Goal: Information Seeking & Learning: Learn about a topic

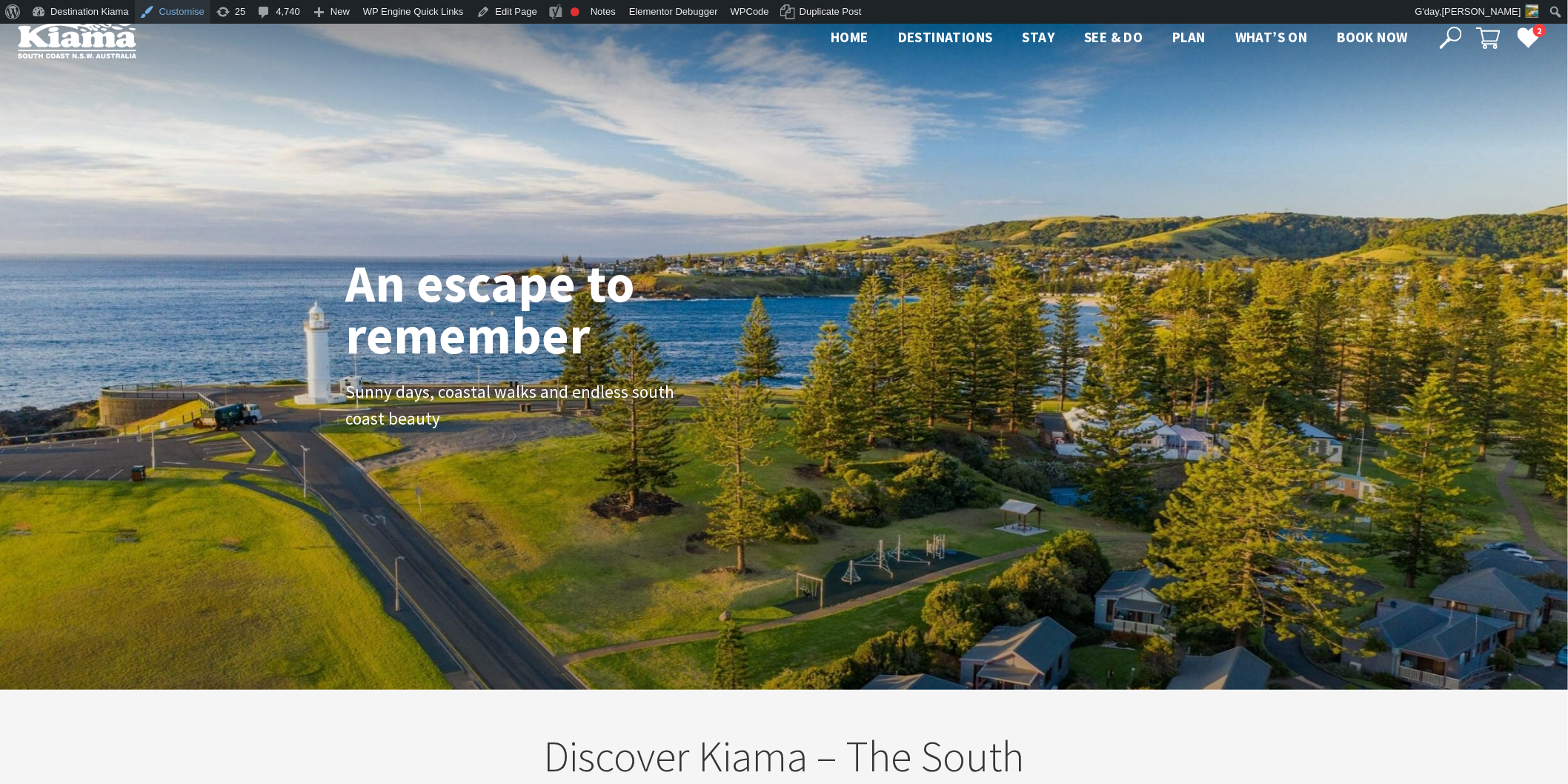
scroll to position [233, 1582]
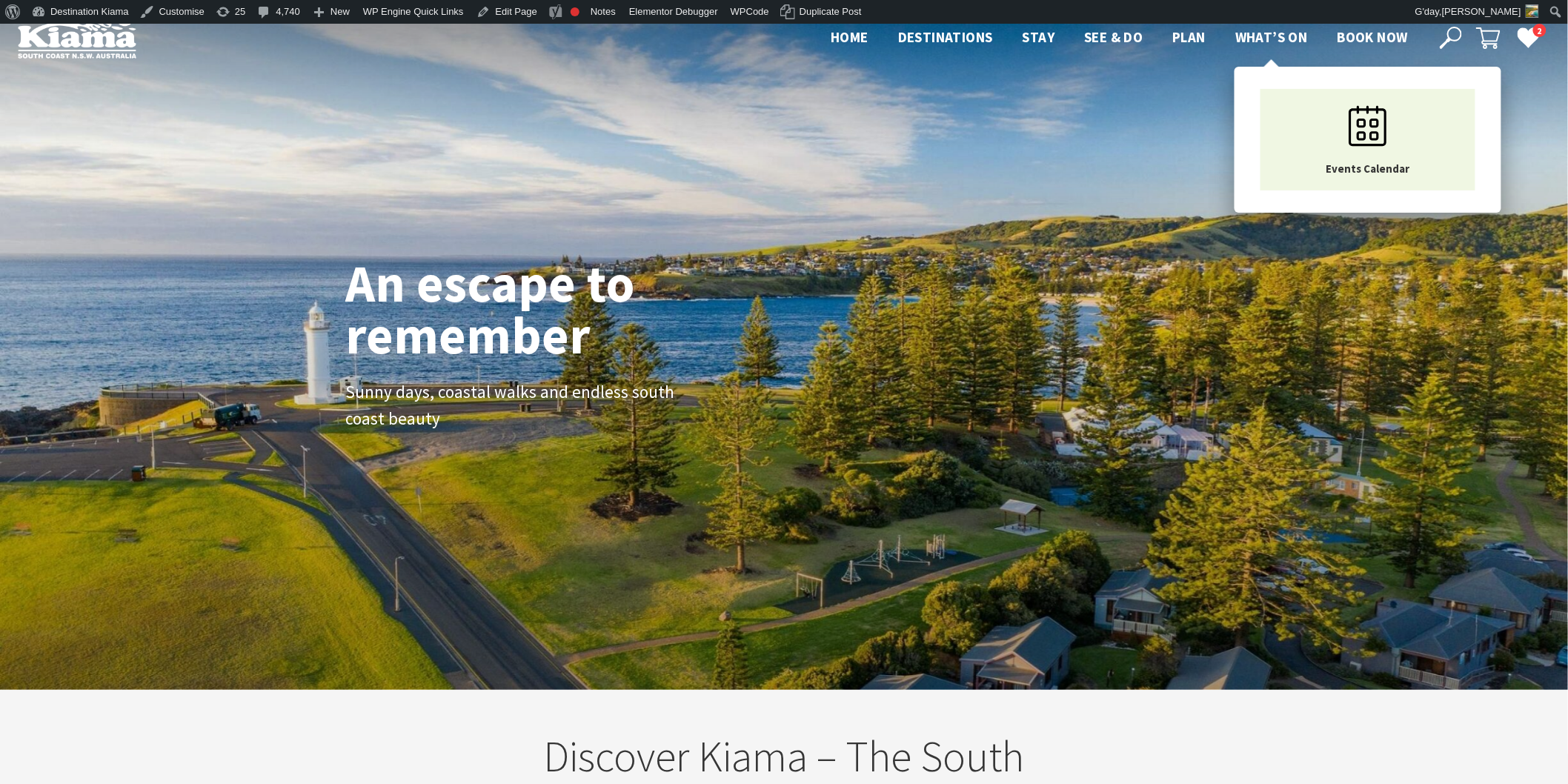
click at [1277, 30] on span "What’s On" at bounding box center [1271, 37] width 73 height 18
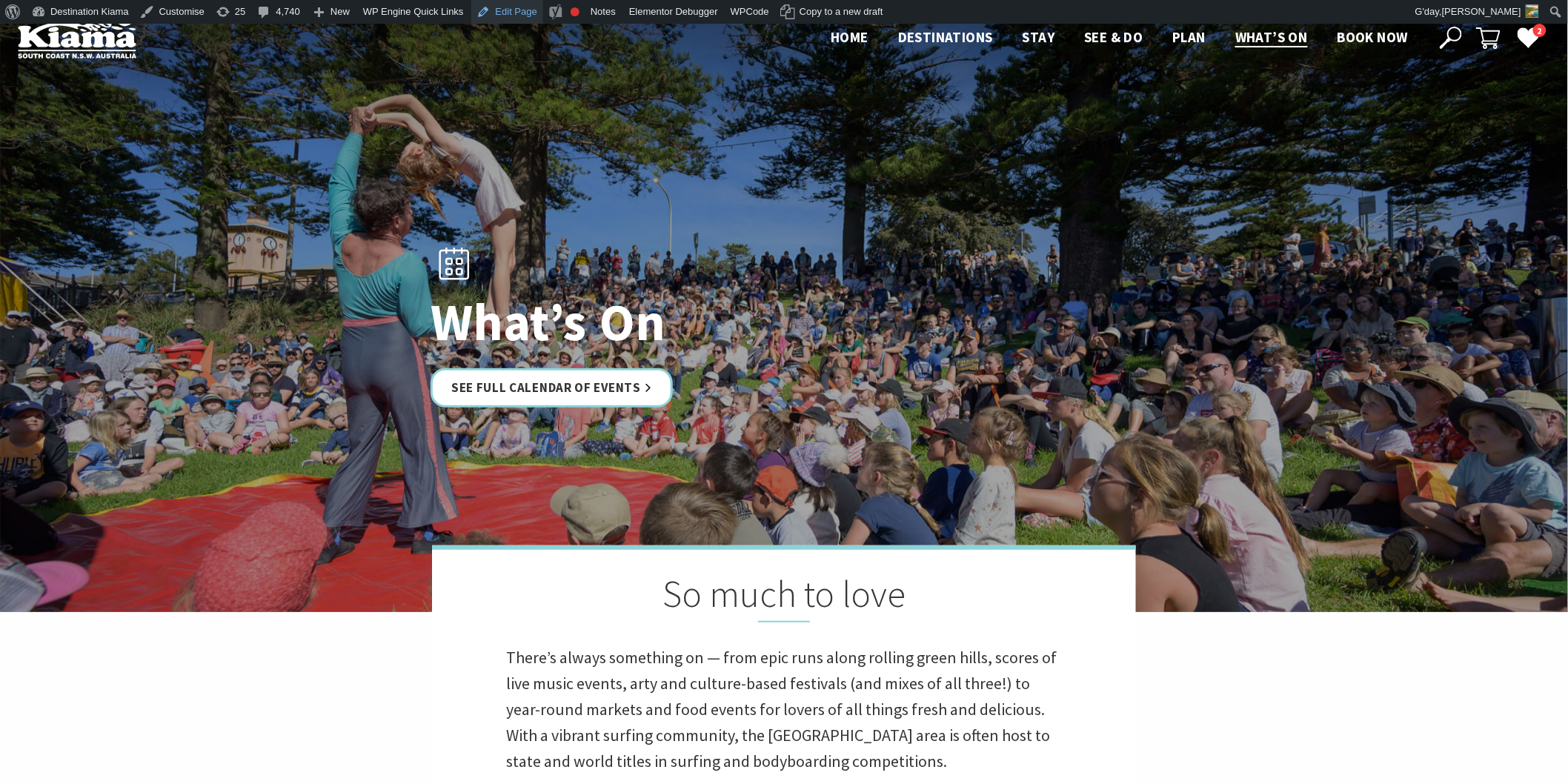
click at [504, 8] on link "Edit Page" at bounding box center [507, 12] width 72 height 24
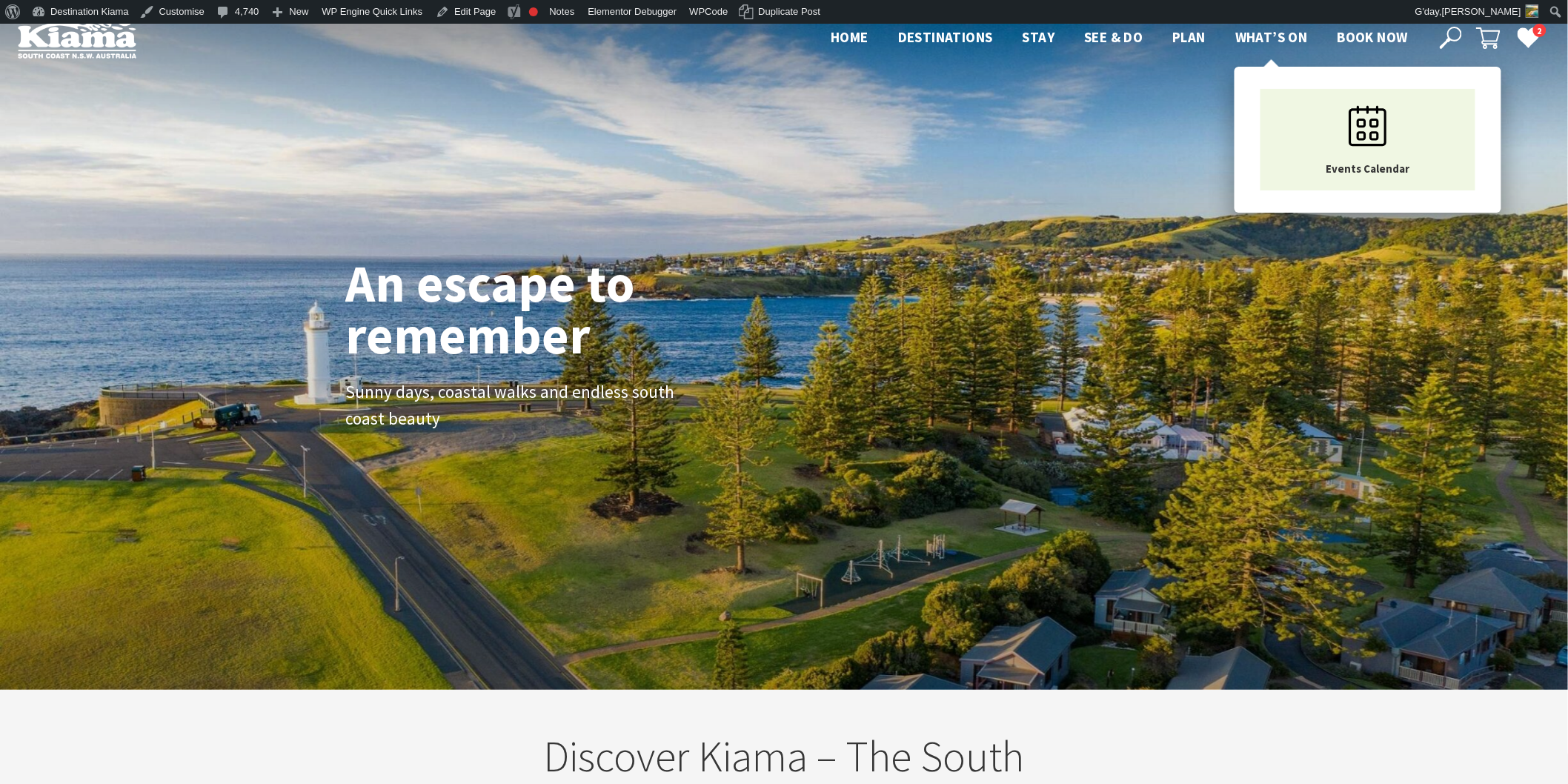
scroll to position [248, 1582]
click at [1270, 32] on span "What’s On" at bounding box center [1271, 37] width 73 height 18
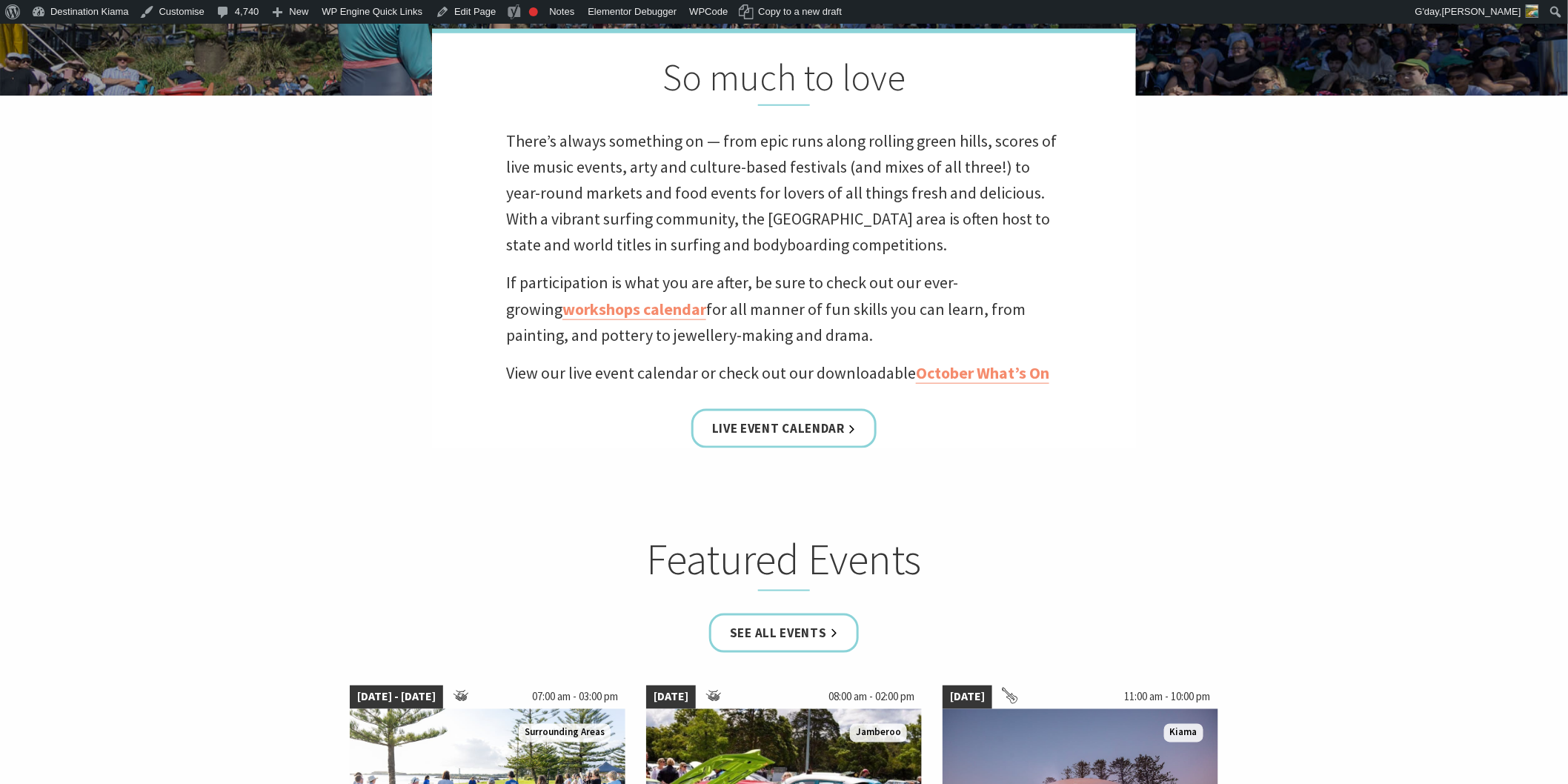
scroll to position [823, 0]
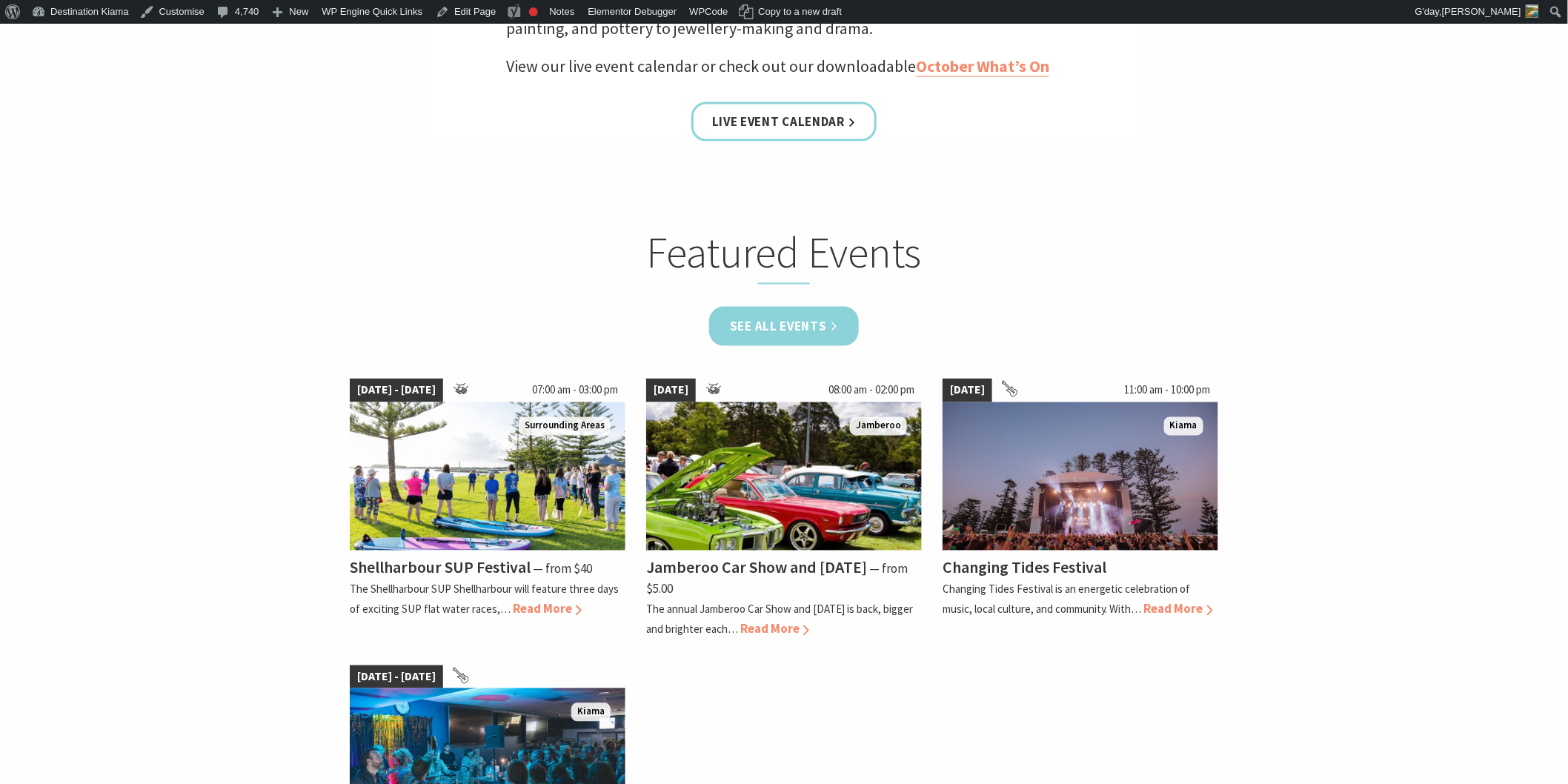
click at [753, 321] on link "See all Events" at bounding box center [784, 326] width 150 height 39
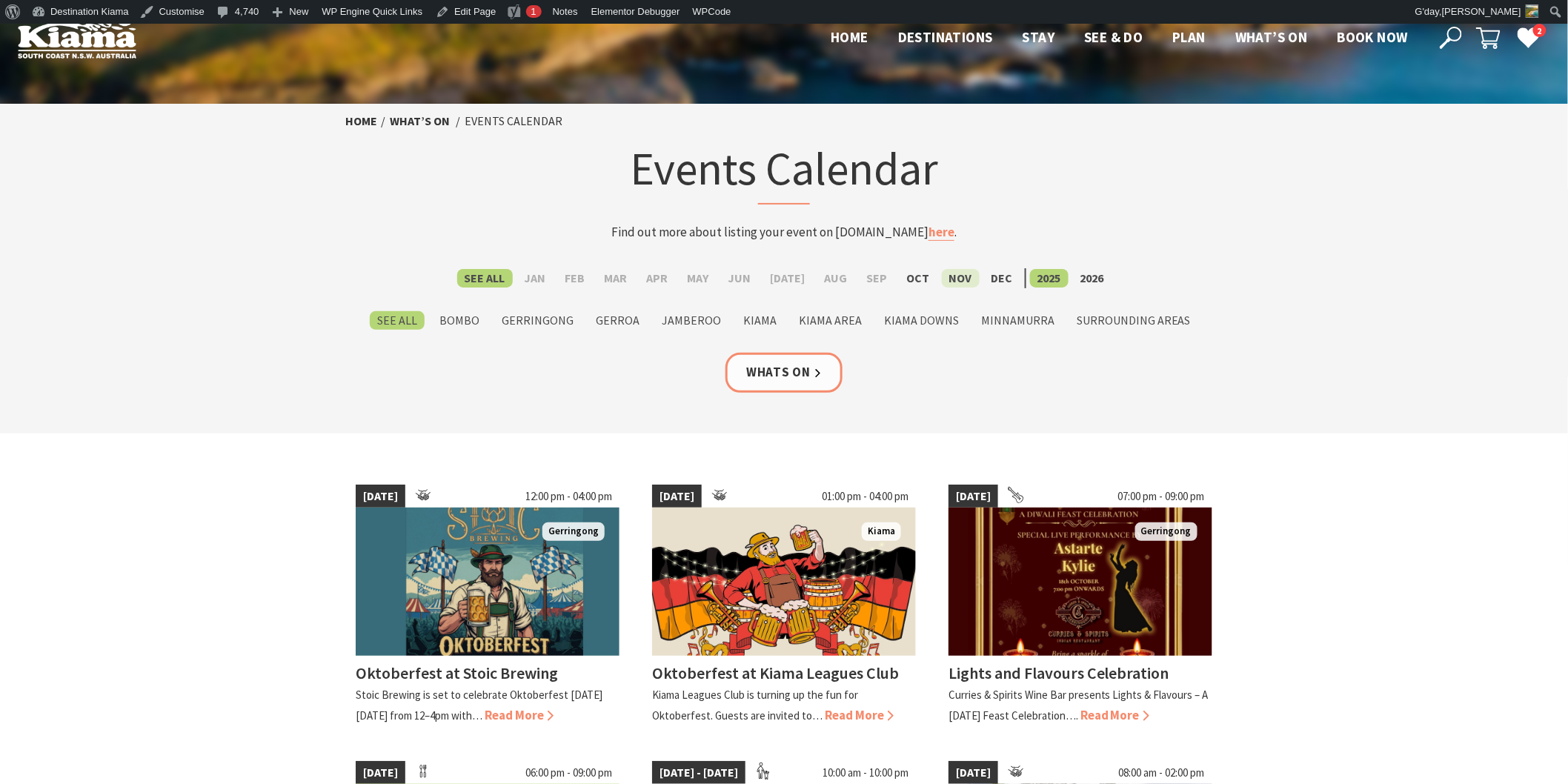
click at [943, 273] on label "Nov" at bounding box center [961, 278] width 37 height 19
click at [0, 0] on input "Nov" at bounding box center [0, 0] width 0 height 0
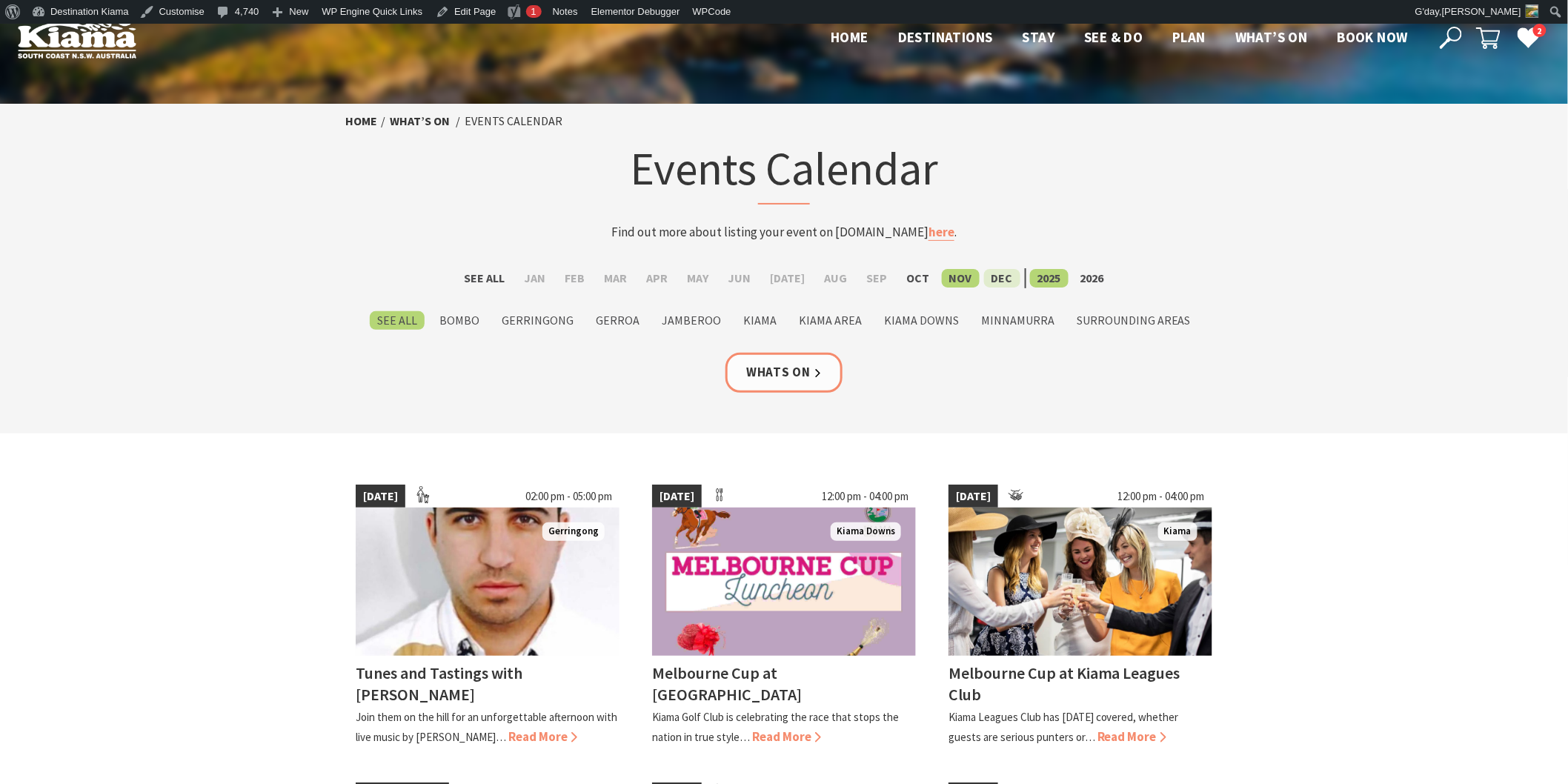
click at [988, 271] on label "Dec" at bounding box center [1002, 278] width 36 height 19
click at [0, 0] on input "Dec" at bounding box center [0, 0] width 0 height 0
click at [944, 272] on label "Nov" at bounding box center [961, 278] width 37 height 19
click at [0, 0] on input "Nov" at bounding box center [0, 0] width 0 height 0
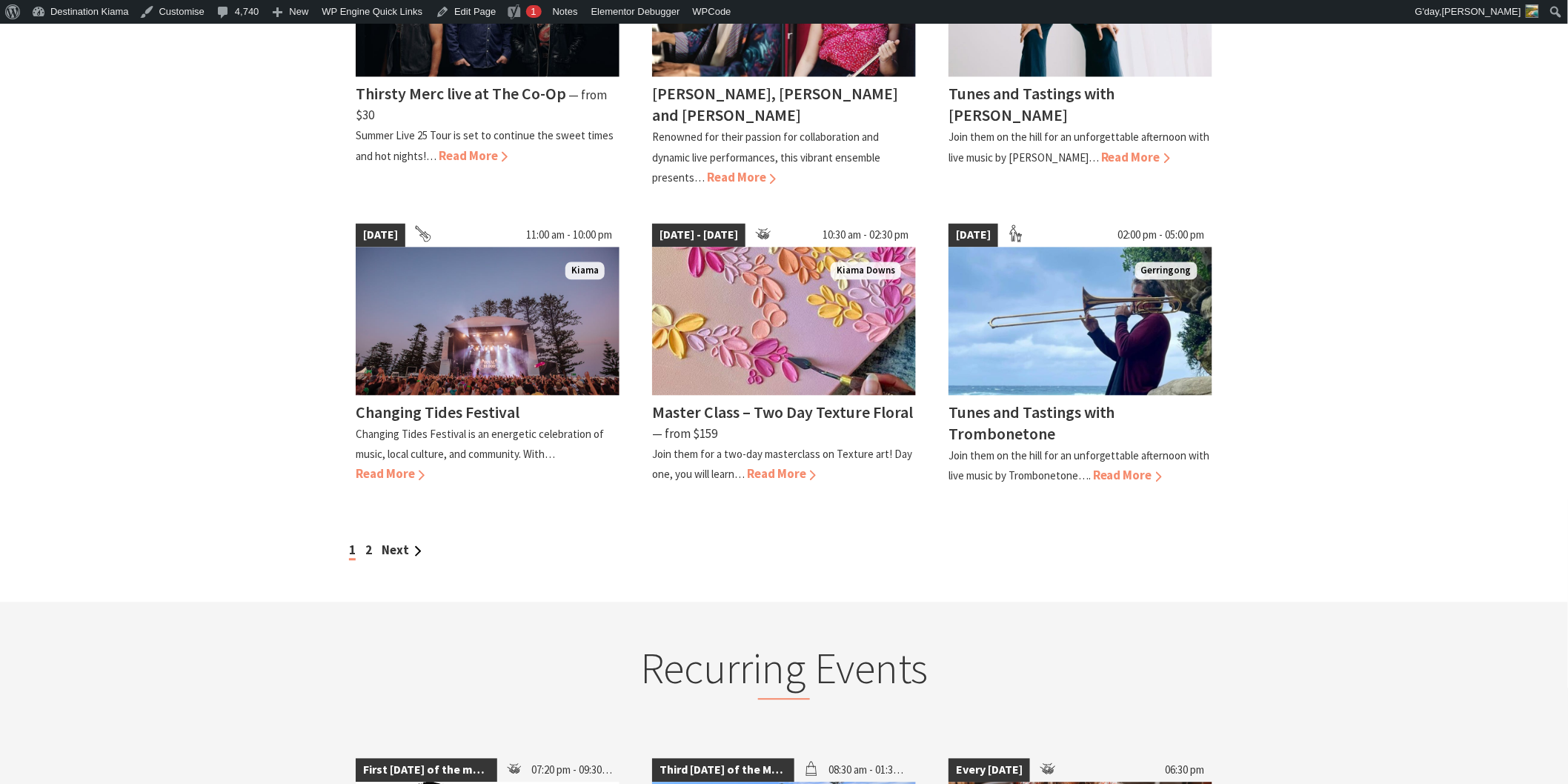
scroll to position [1317, 0]
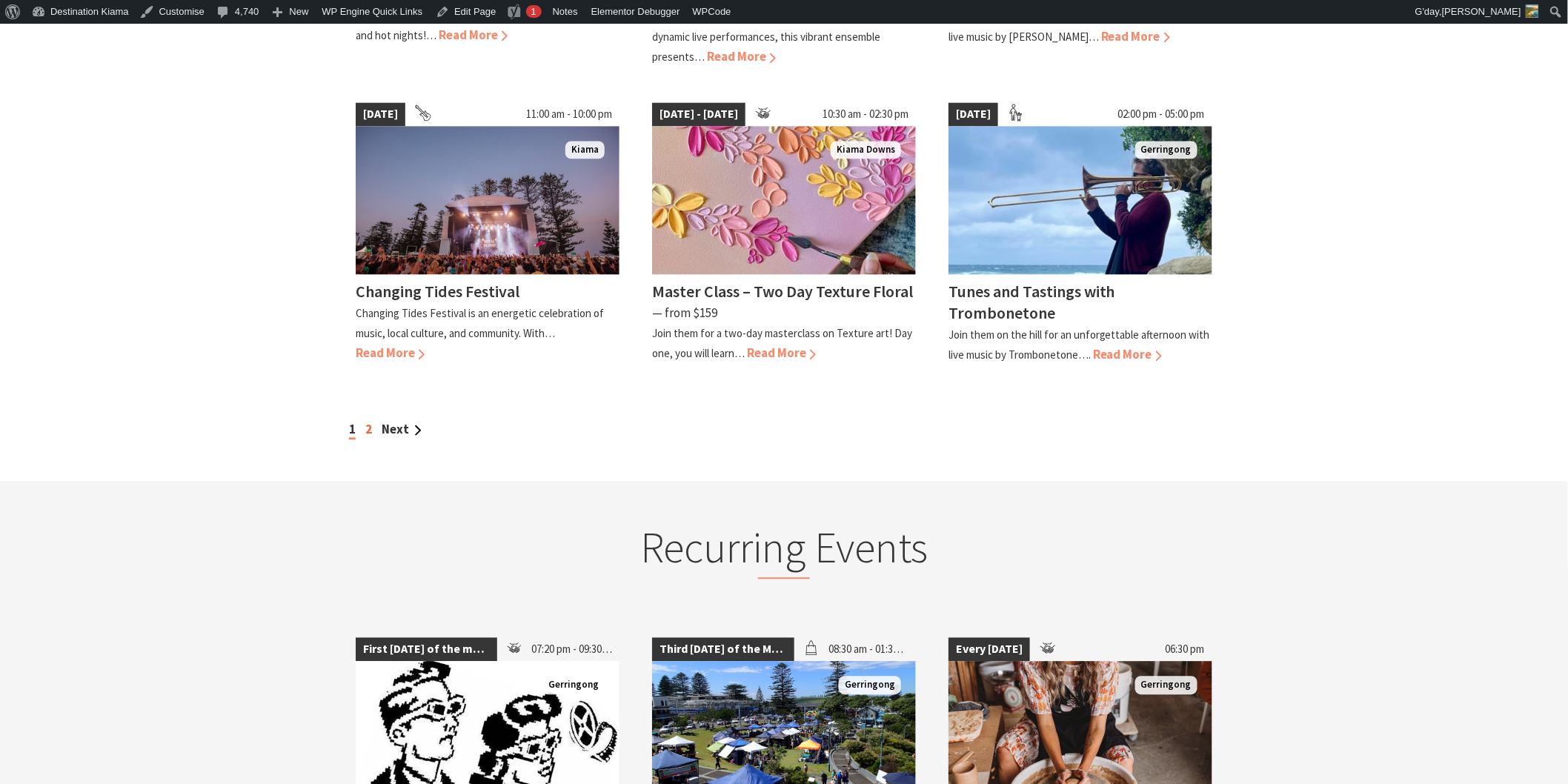
click at [369, 421] on link "2" at bounding box center [368, 429] width 7 height 16
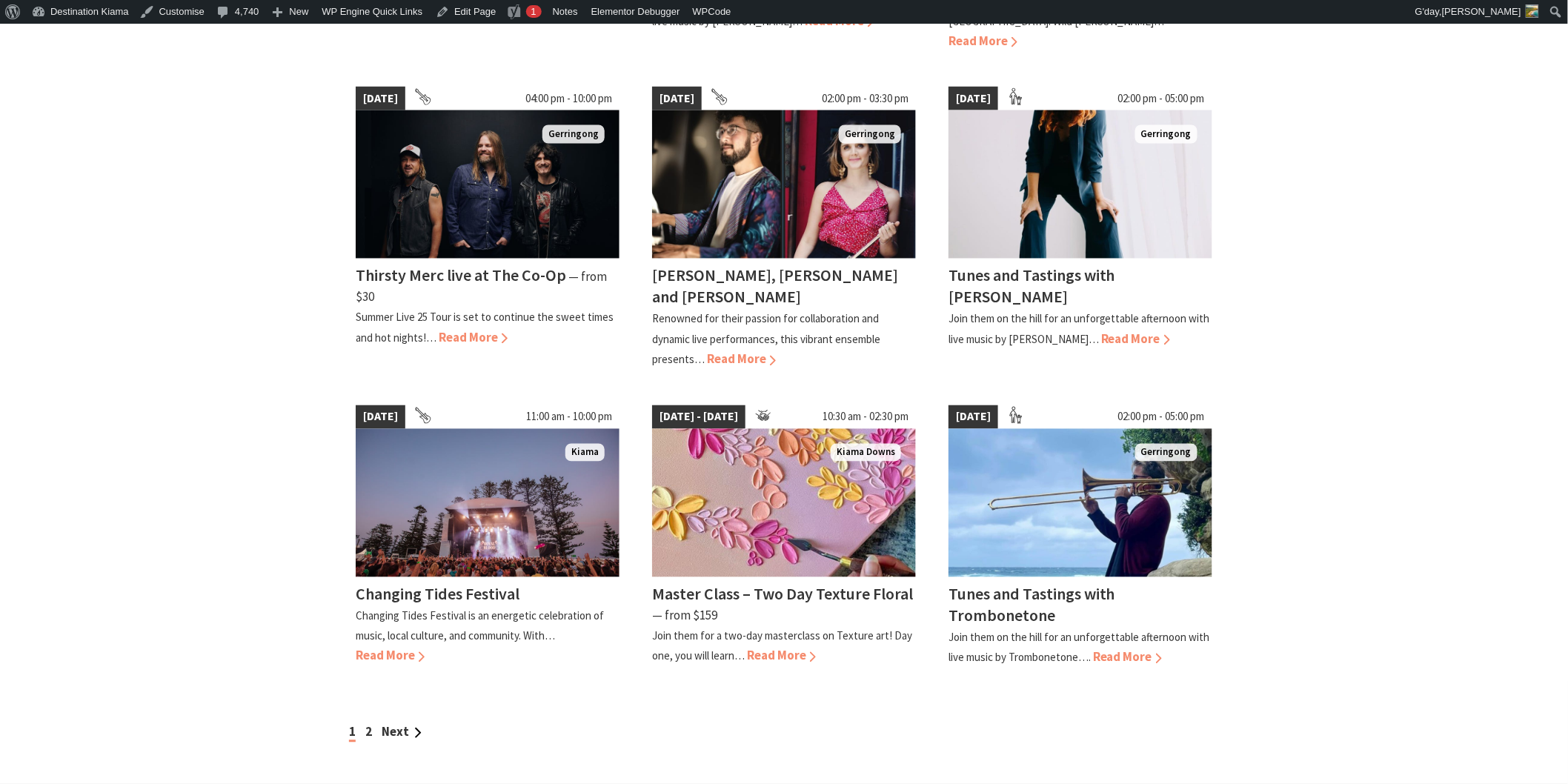
scroll to position [988, 0]
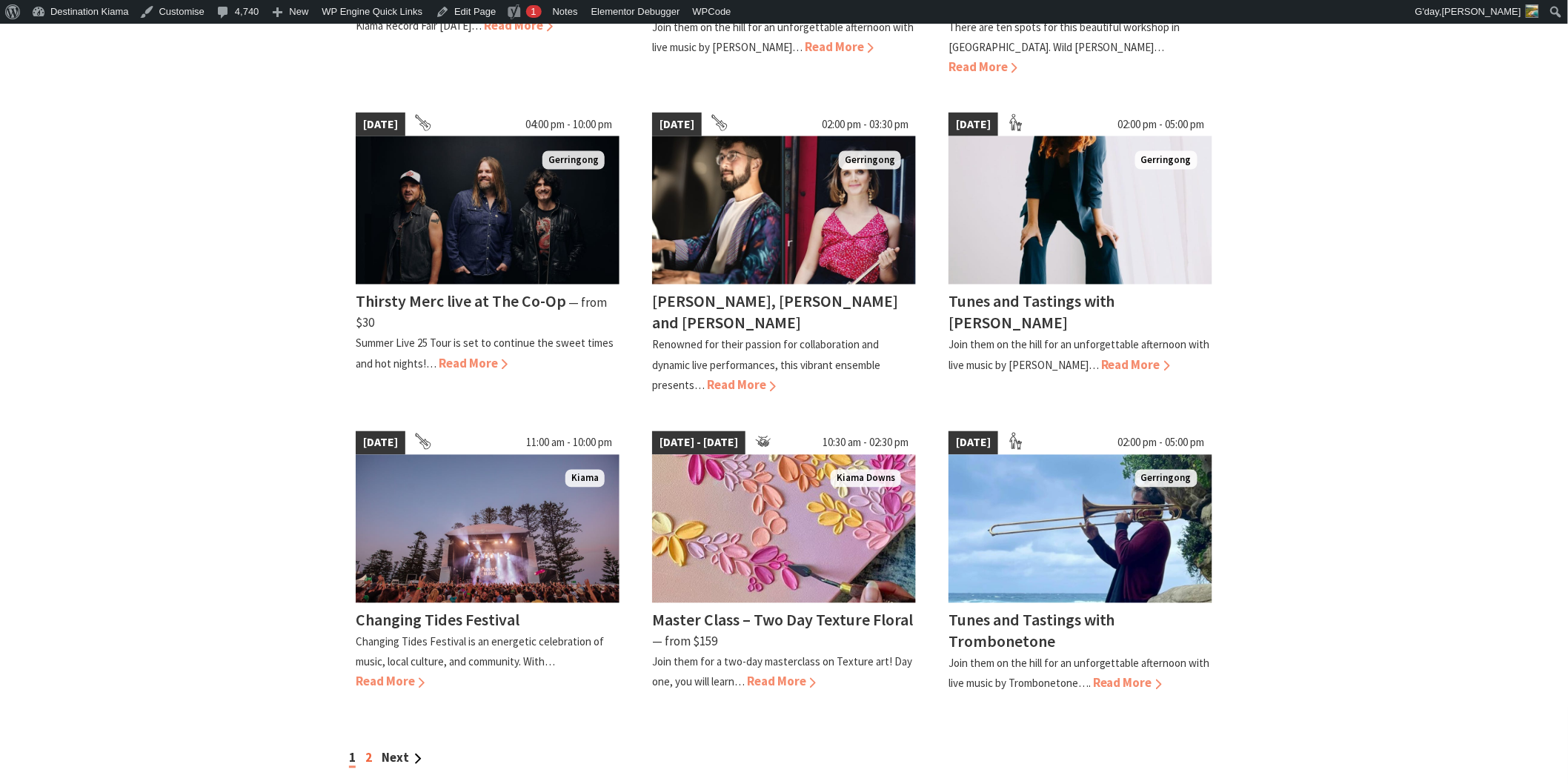
click at [366, 750] on link "2" at bounding box center [368, 759] width 7 height 16
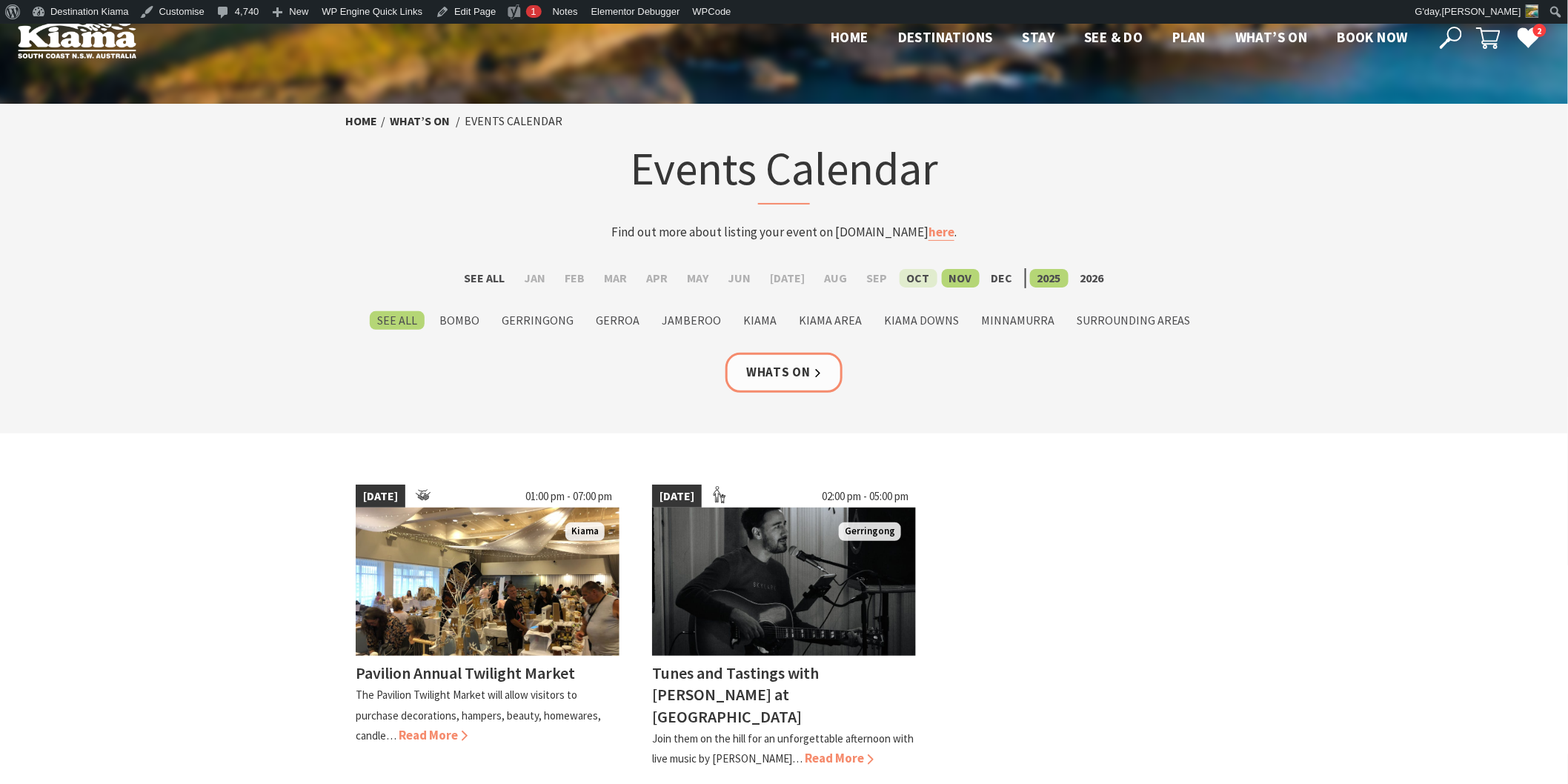
click at [909, 273] on label "Oct" at bounding box center [918, 278] width 37 height 19
click at [0, 0] on input "Oct" at bounding box center [0, 0] width 0 height 0
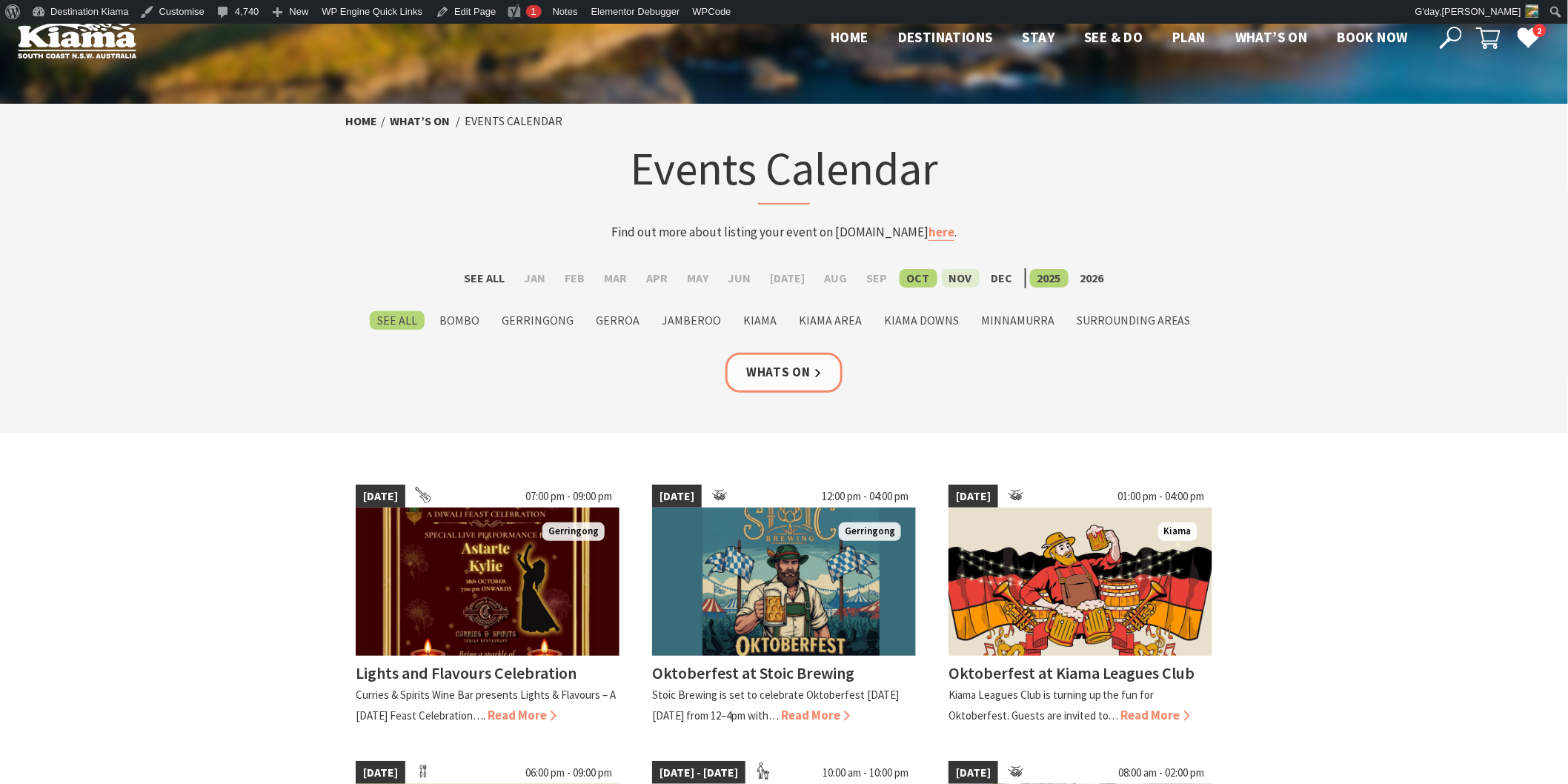
click at [949, 273] on label "Nov" at bounding box center [961, 278] width 37 height 19
click at [0, 0] on input "Nov" at bounding box center [0, 0] width 0 height 0
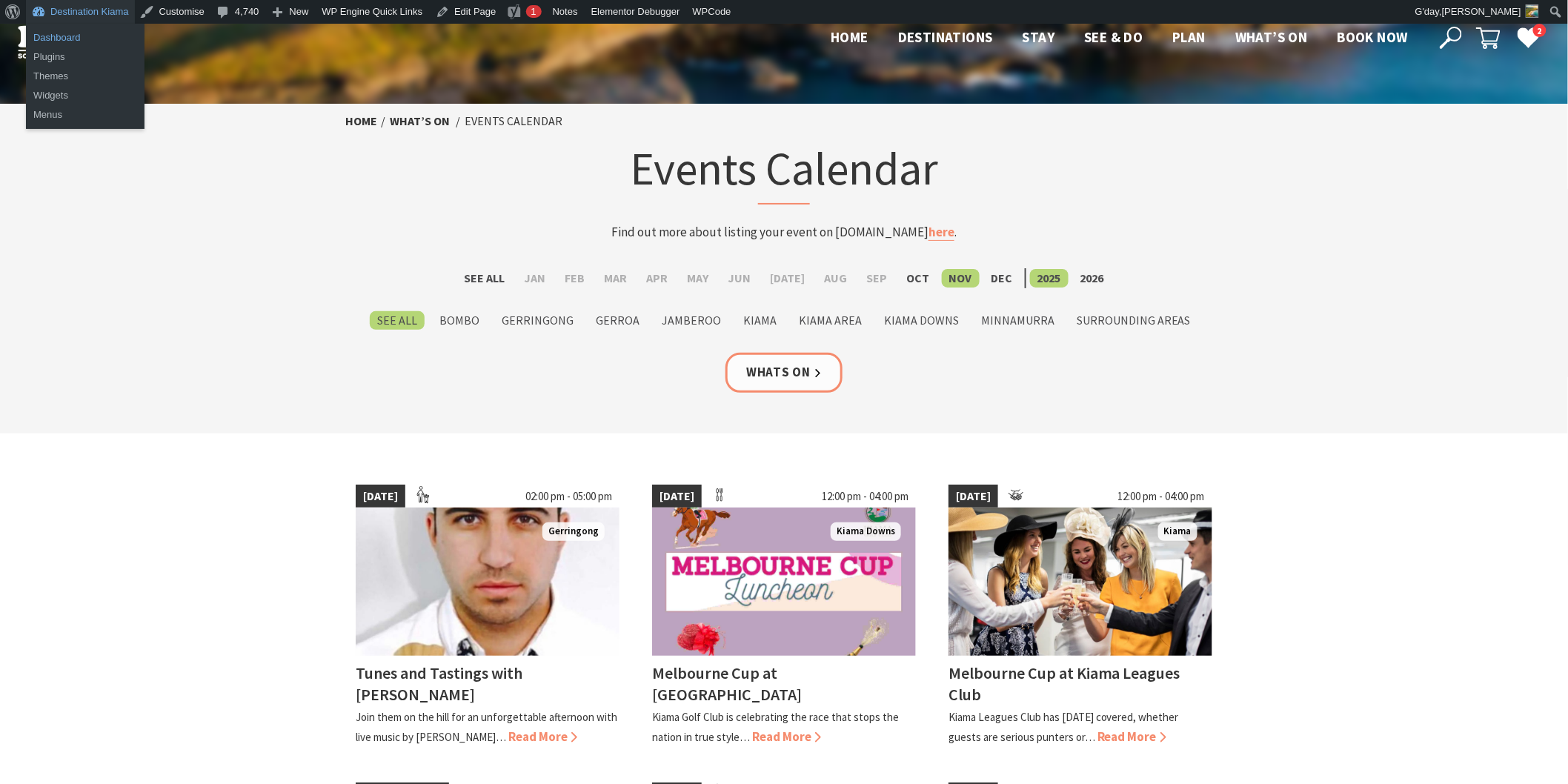
click at [48, 35] on link "Dashboard" at bounding box center [85, 38] width 118 height 19
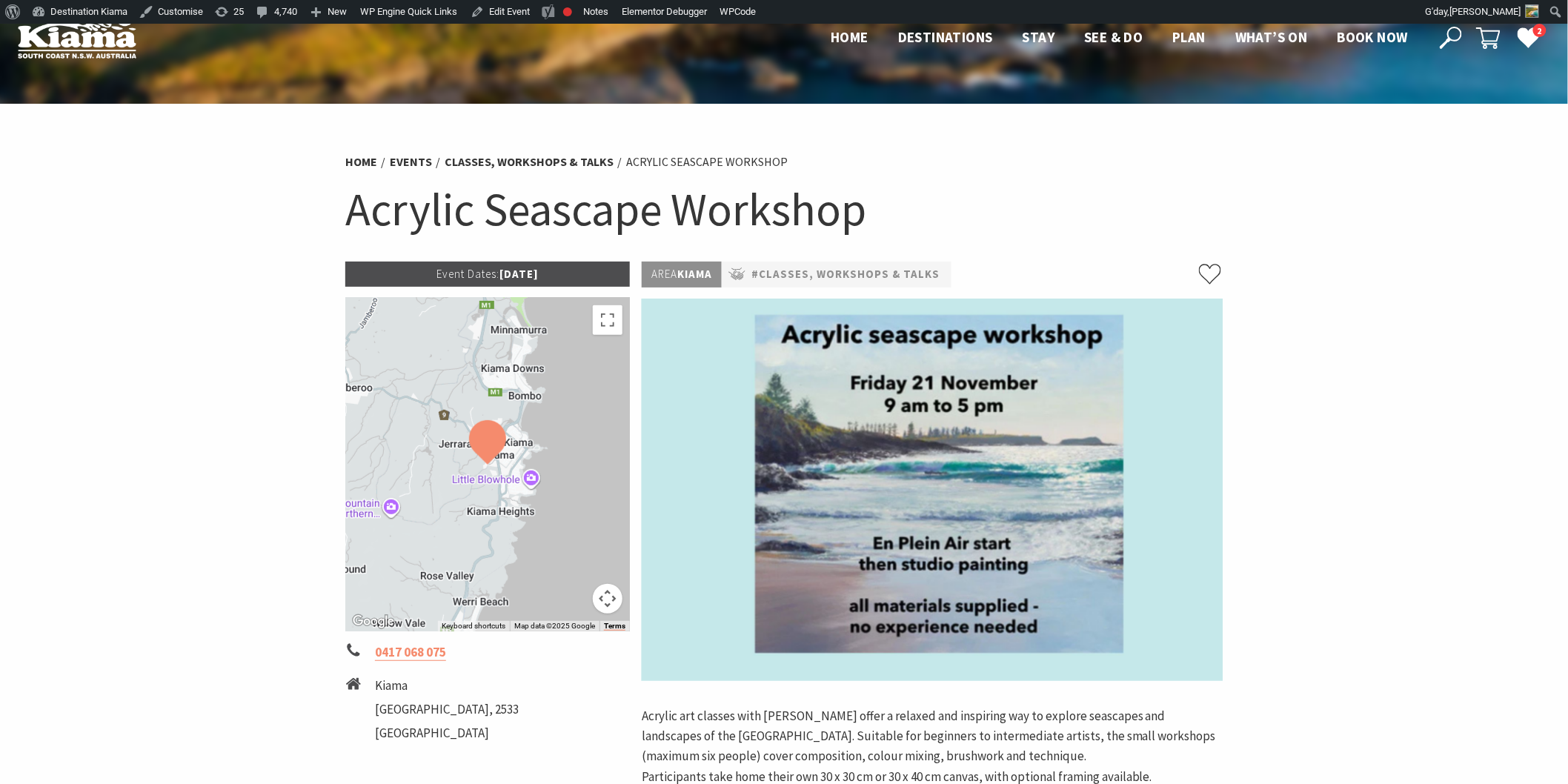
click at [1204, 225] on h1 "Acrylic Seascape Workshop" at bounding box center [784, 209] width 878 height 60
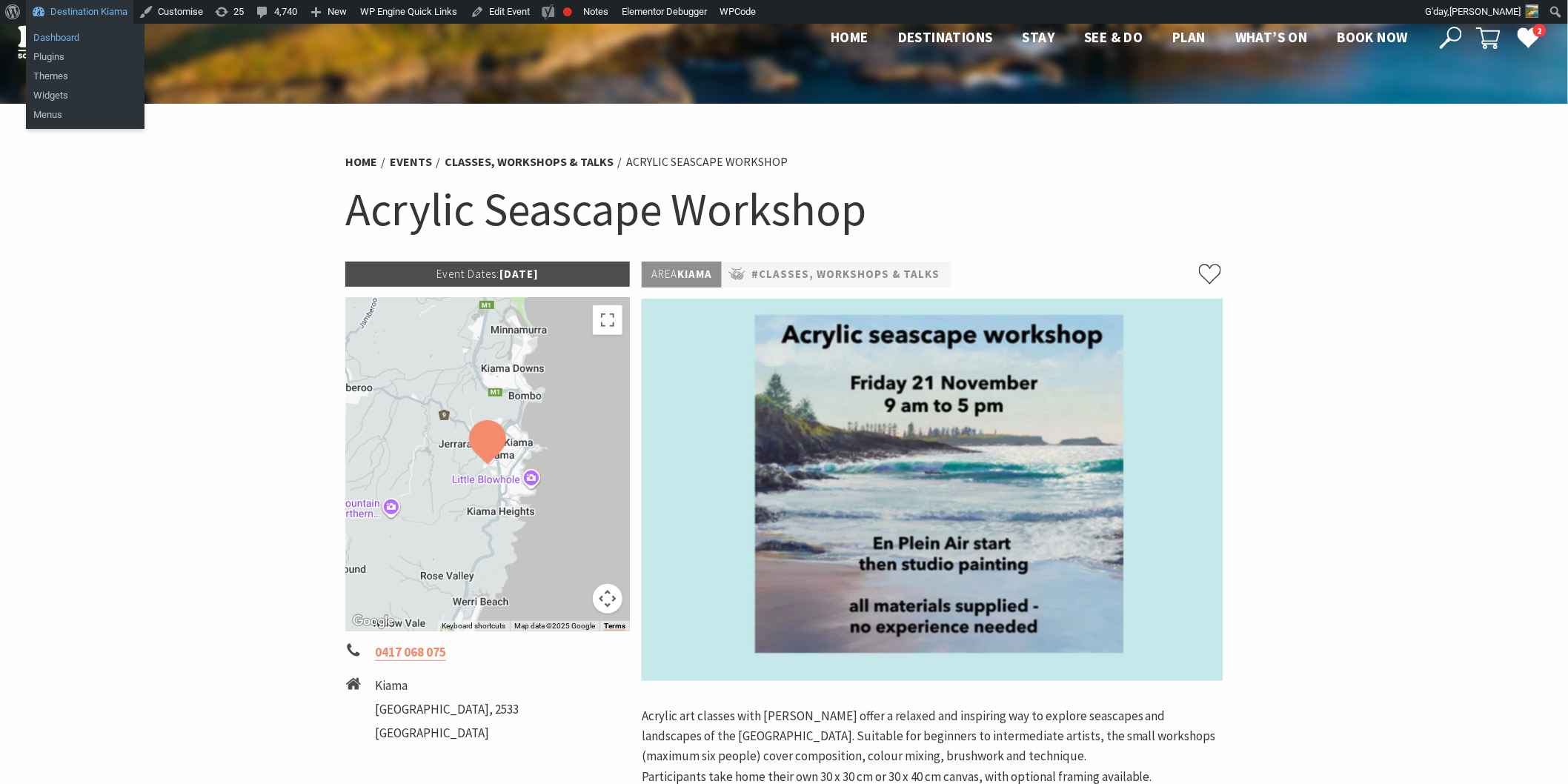
click at [49, 34] on link "Dashboard" at bounding box center [85, 38] width 118 height 19
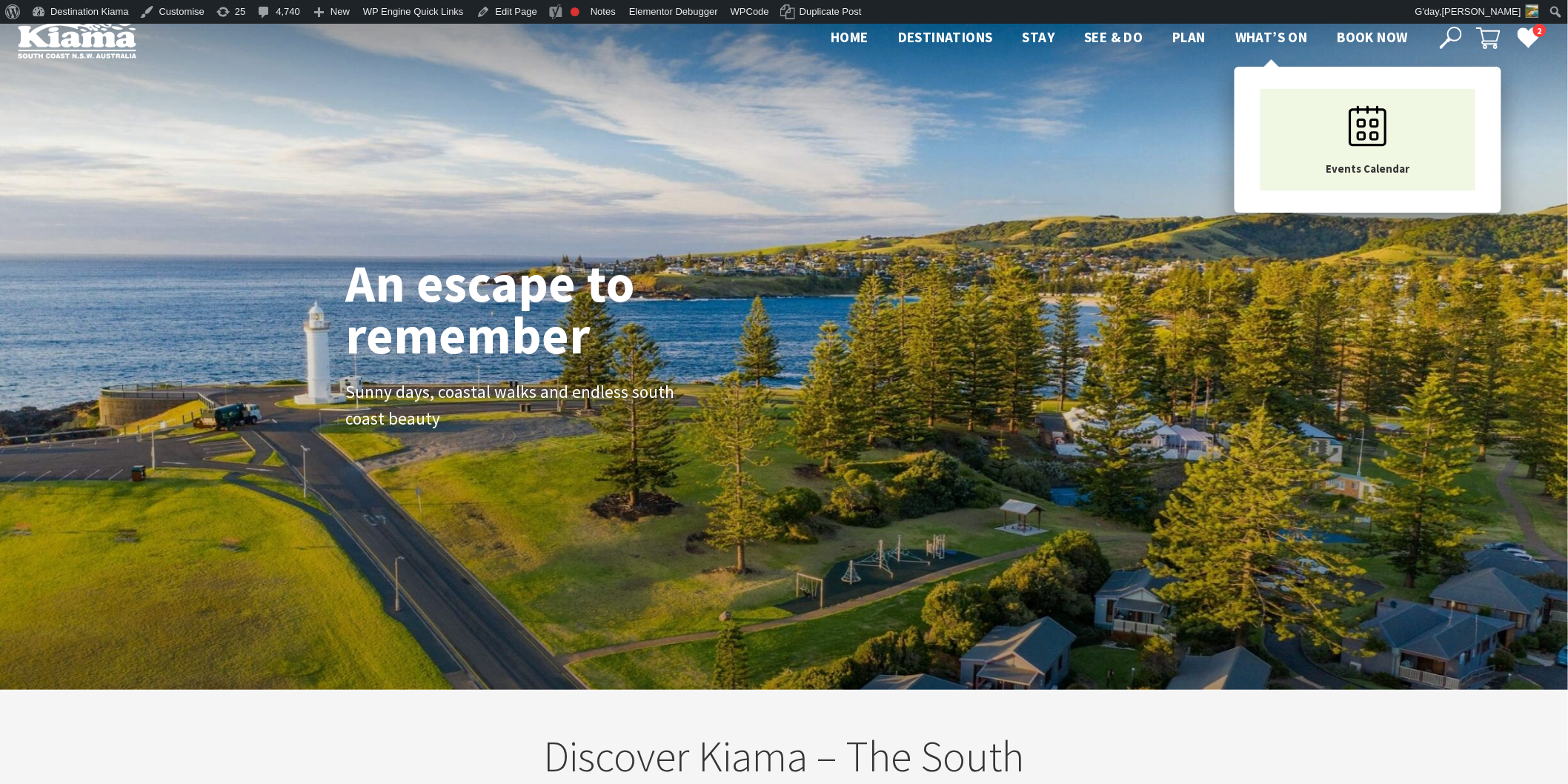
scroll to position [26, 1582]
click at [1276, 34] on span "What’s On" at bounding box center [1271, 37] width 73 height 18
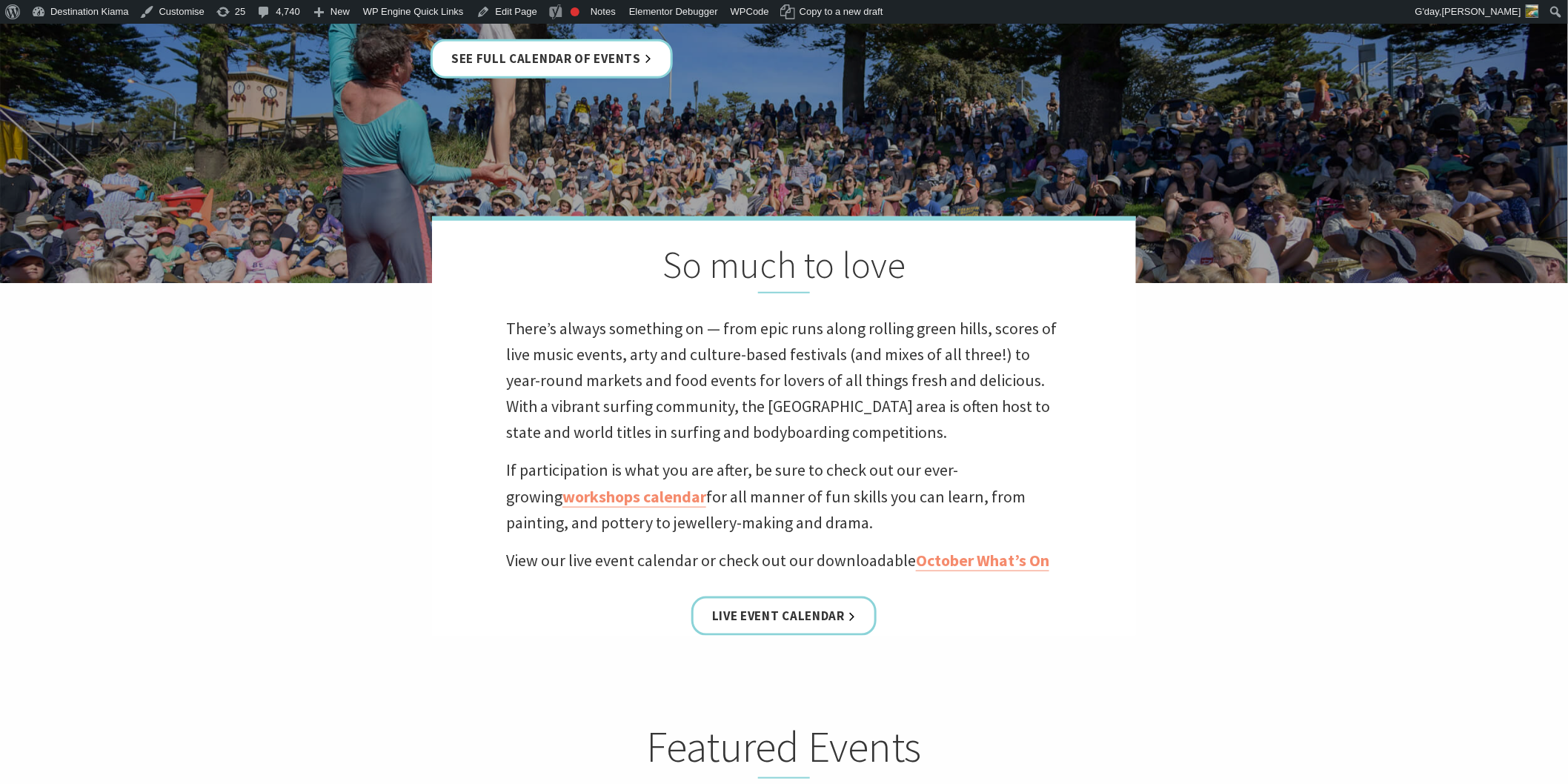
scroll to position [658, 0]
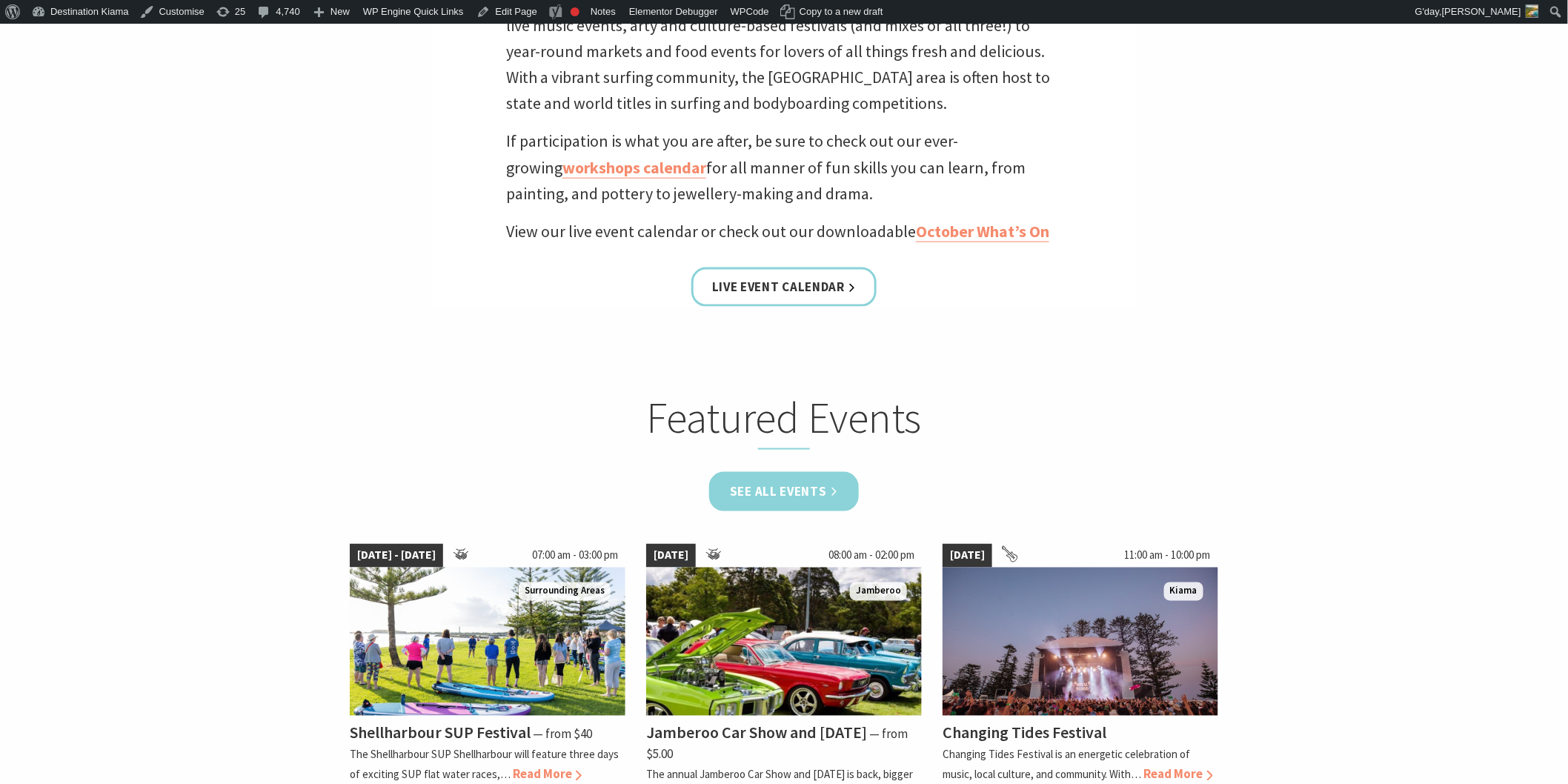
click at [791, 484] on link "See all Events" at bounding box center [784, 492] width 150 height 39
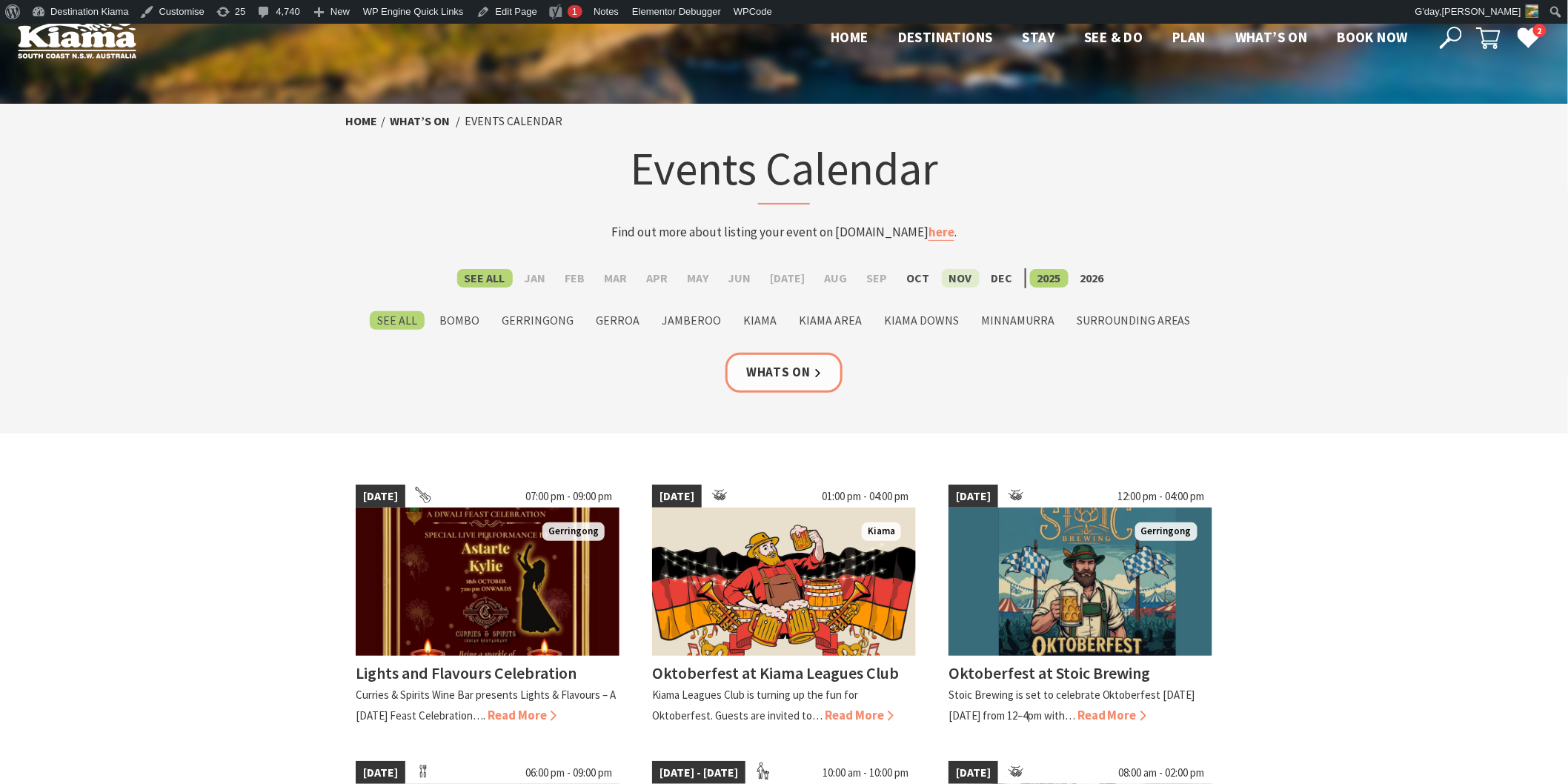
click at [950, 271] on label "Nov" at bounding box center [961, 278] width 37 height 19
click at [0, 0] on input "Nov" at bounding box center [0, 0] width 0 height 0
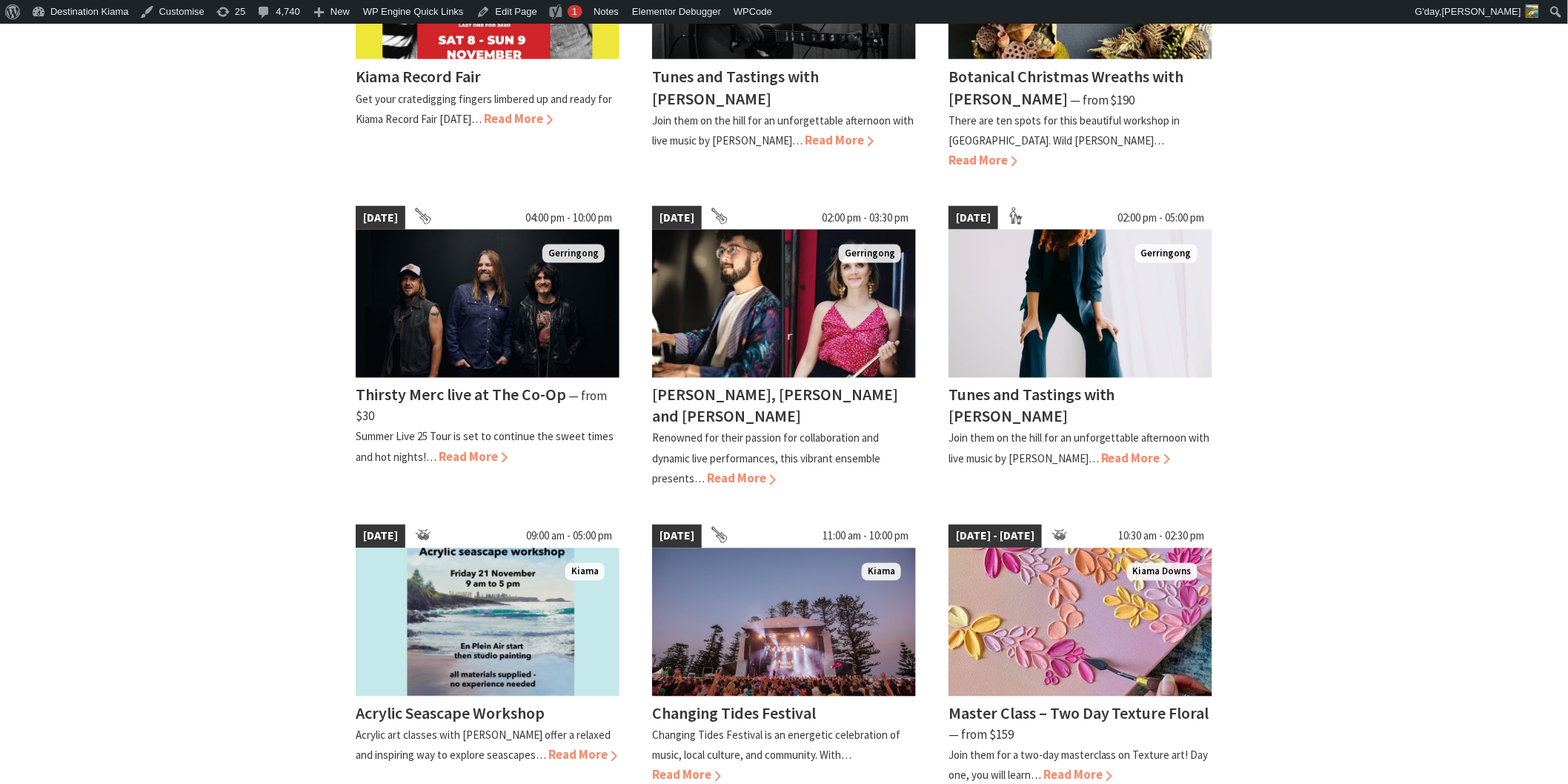
scroll to position [1070, 0]
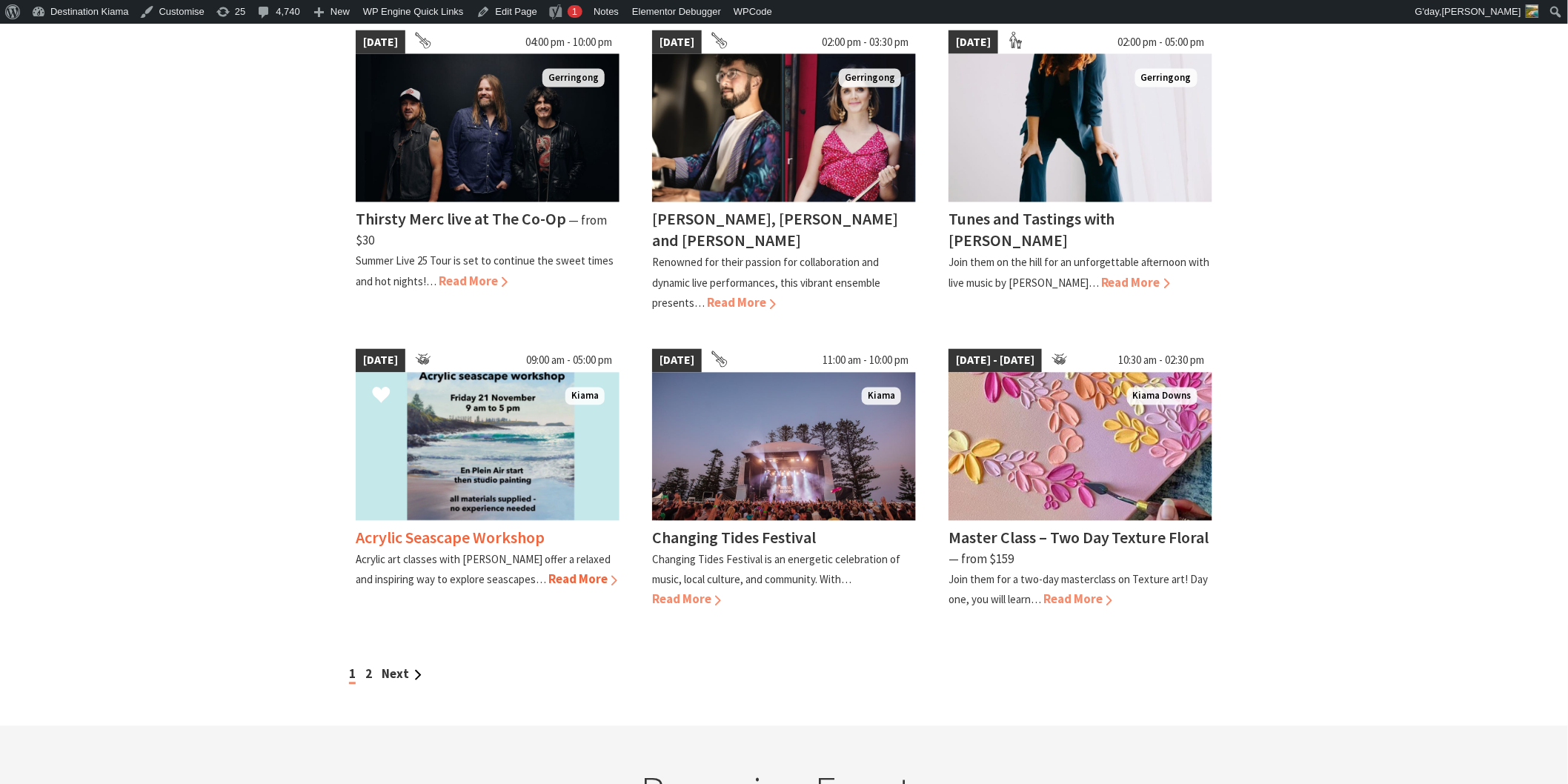
click at [434, 528] on h4 "Acrylic Seascape Workshop" at bounding box center [450, 538] width 189 height 21
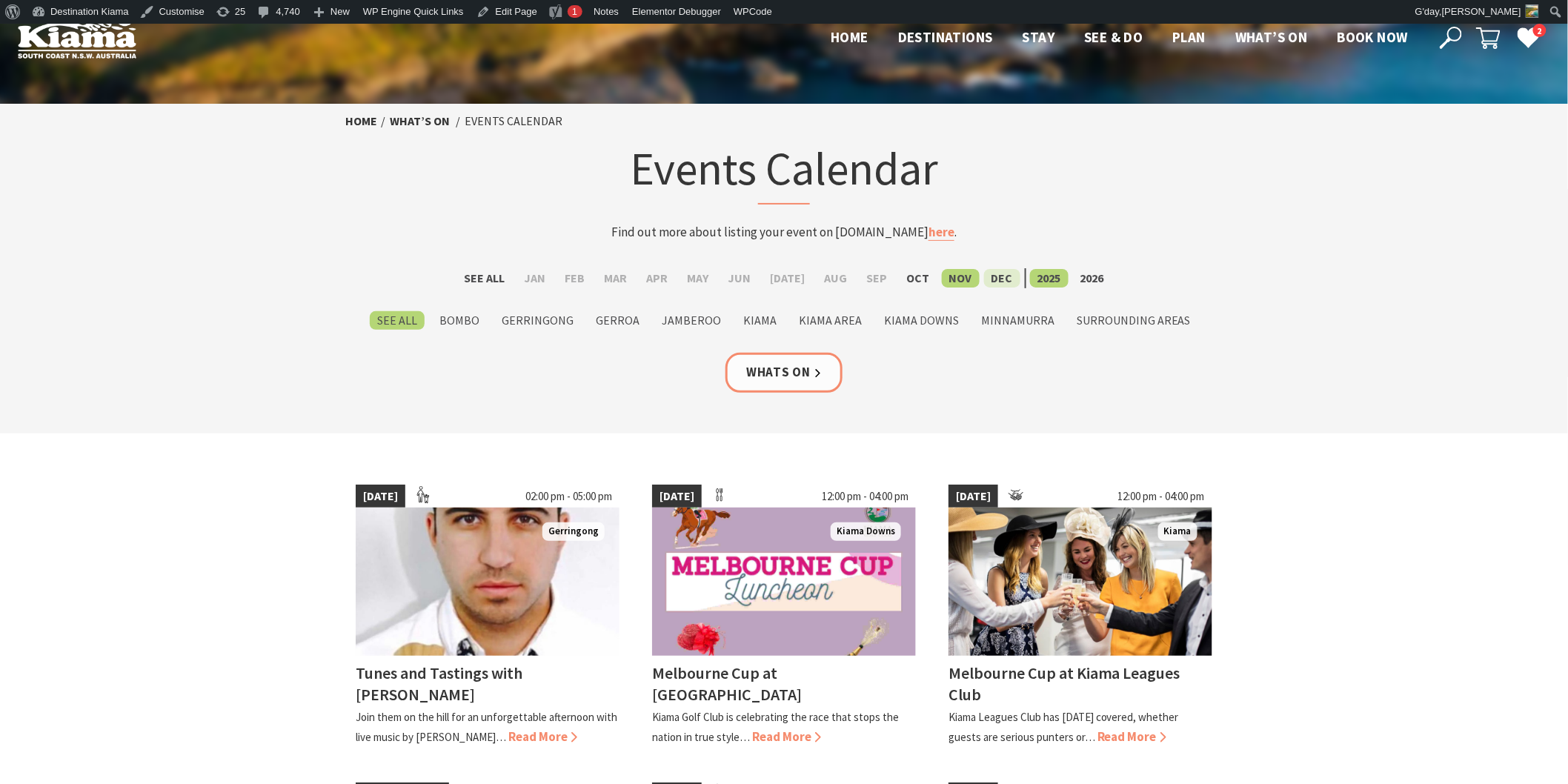
click at [987, 273] on label "Dec" at bounding box center [1002, 278] width 36 height 19
click at [0, 0] on input "Dec" at bounding box center [0, 0] width 0 height 0
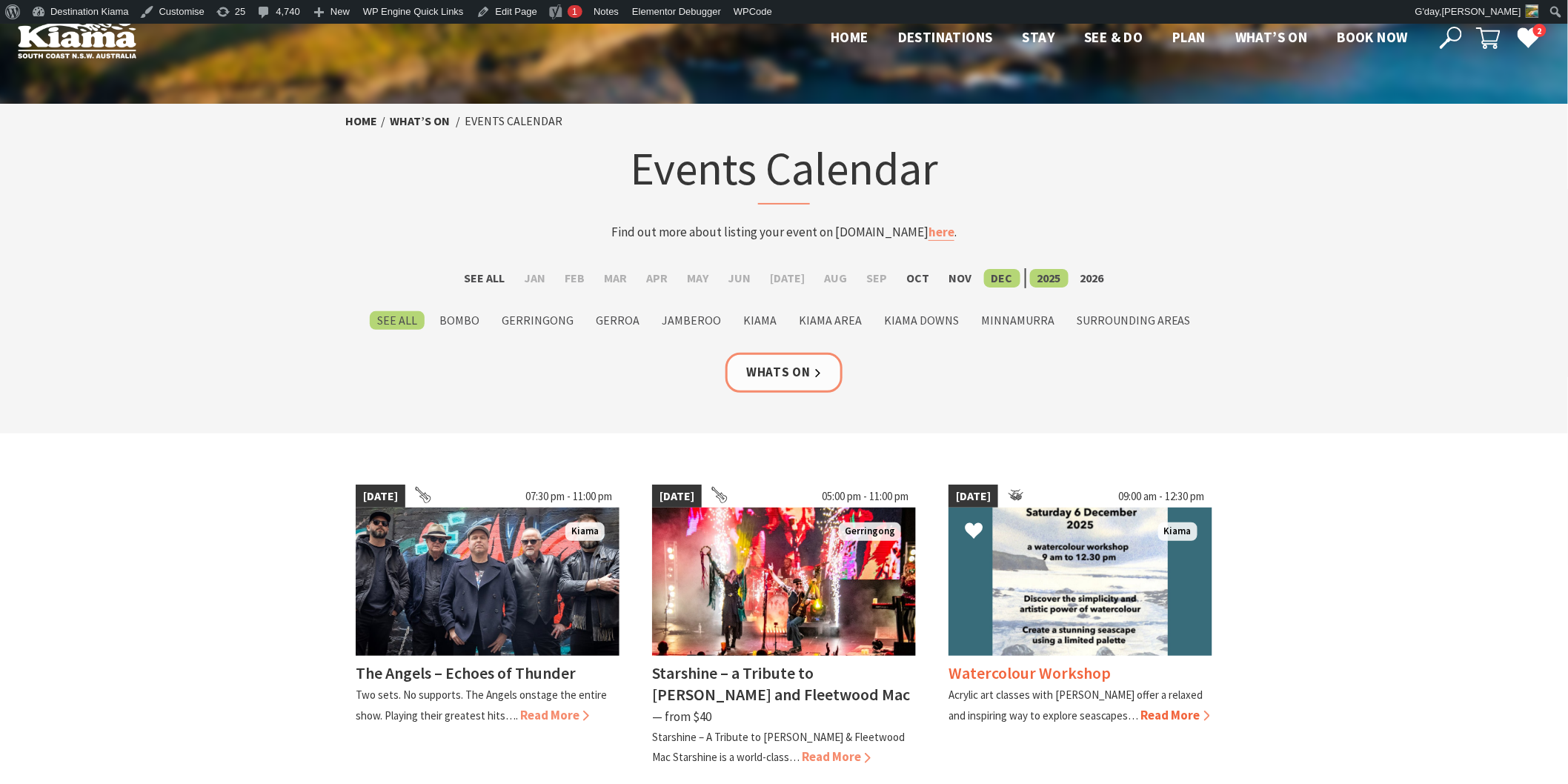
click at [1010, 558] on img at bounding box center [1081, 582] width 264 height 148
